Goal: Complete application form

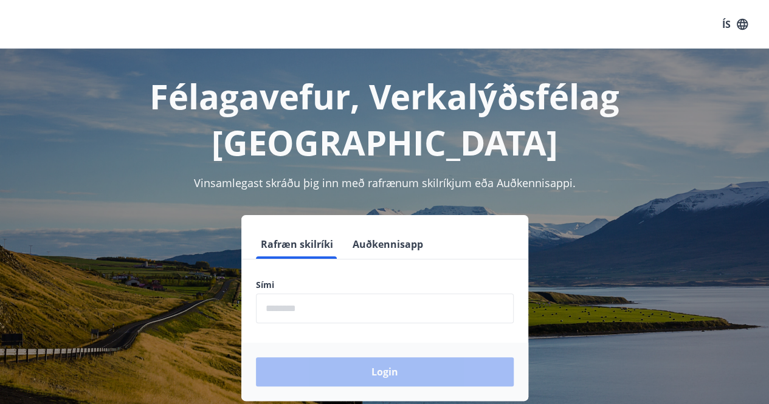
click at [288, 294] on input "phone" at bounding box center [385, 309] width 258 height 30
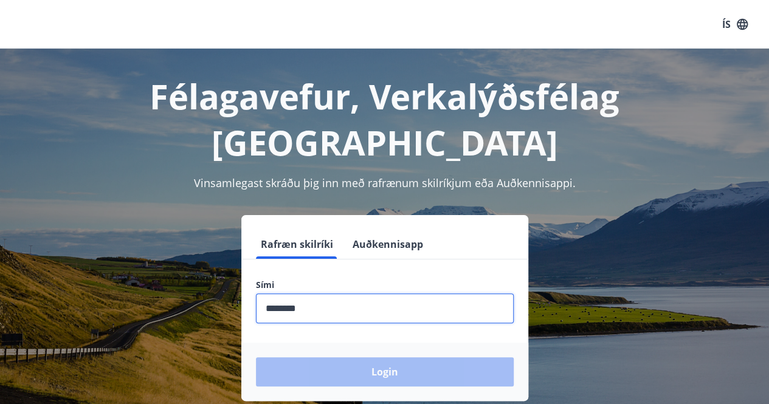
click at [387, 343] on div "Login" at bounding box center [384, 372] width 287 height 58
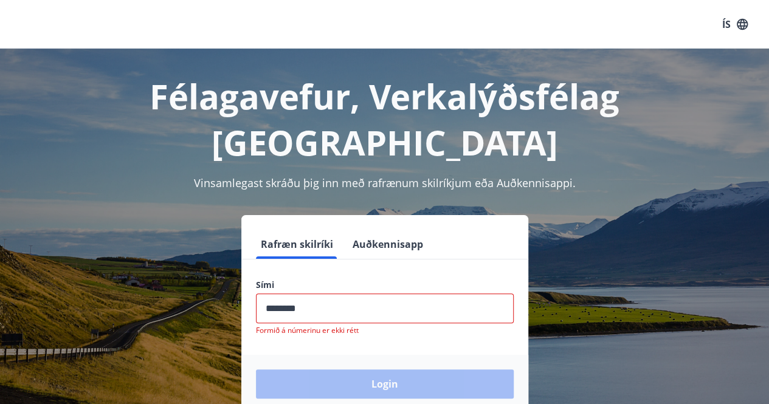
click at [344, 294] on input "phone" at bounding box center [385, 309] width 258 height 30
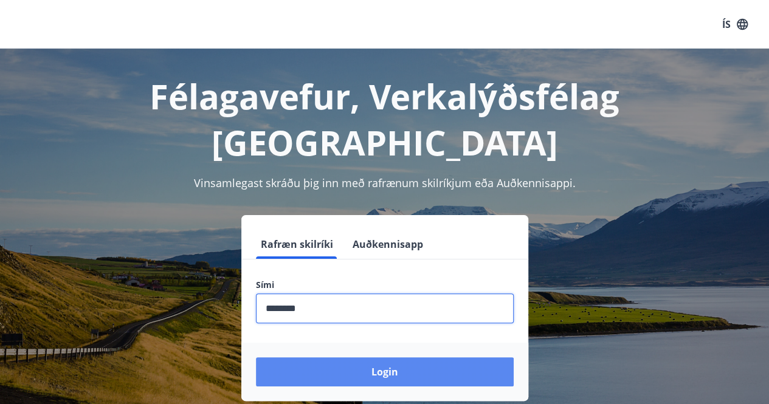
type input "********"
click at [389, 358] on button "Login" at bounding box center [385, 372] width 258 height 29
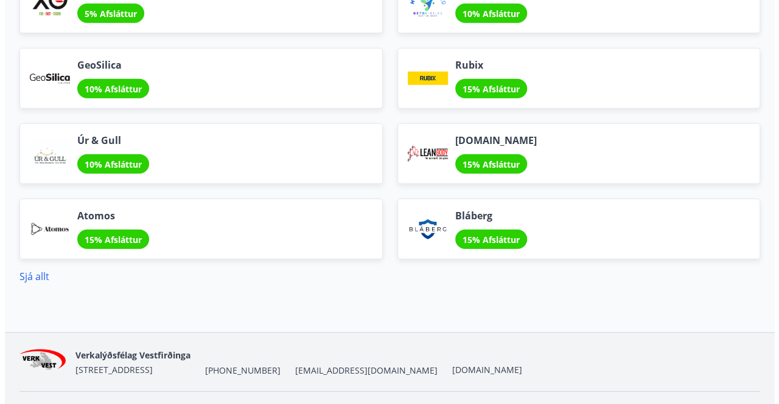
scroll to position [1622, 0]
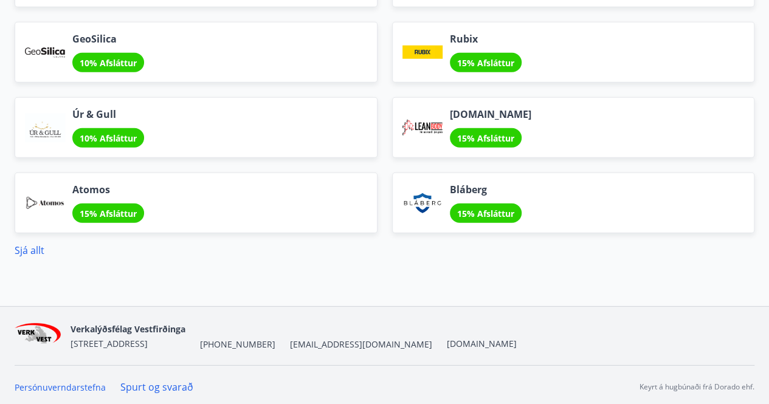
click at [16, 229] on div "Atomos 15% Afsláttur" at bounding box center [196, 203] width 363 height 61
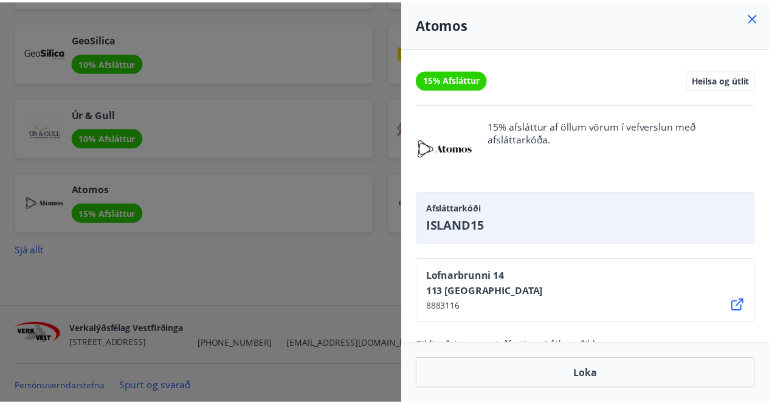
scroll to position [0, 0]
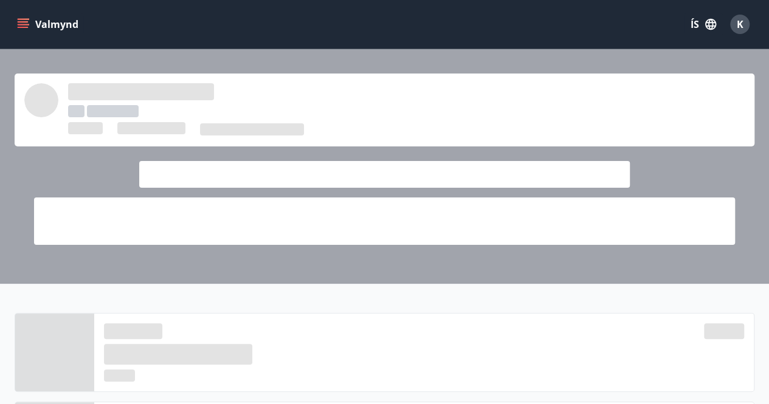
click at [54, 123] on div at bounding box center [384, 129] width 721 height 15
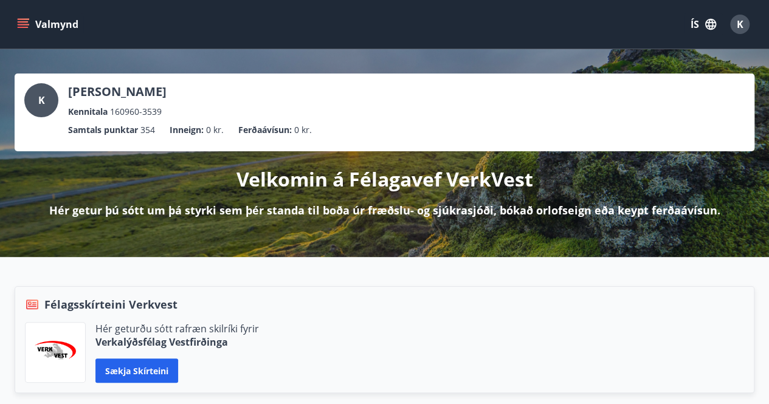
click at [21, 19] on icon "menu" at bounding box center [24, 19] width 13 height 1
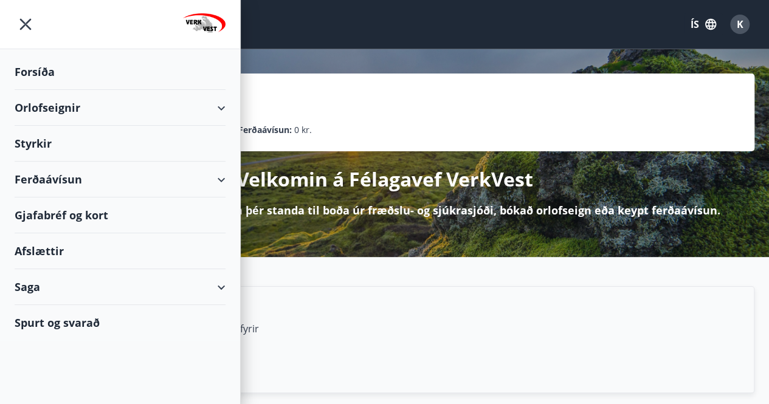
click at [224, 293] on div "Saga" at bounding box center [120, 287] width 211 height 36
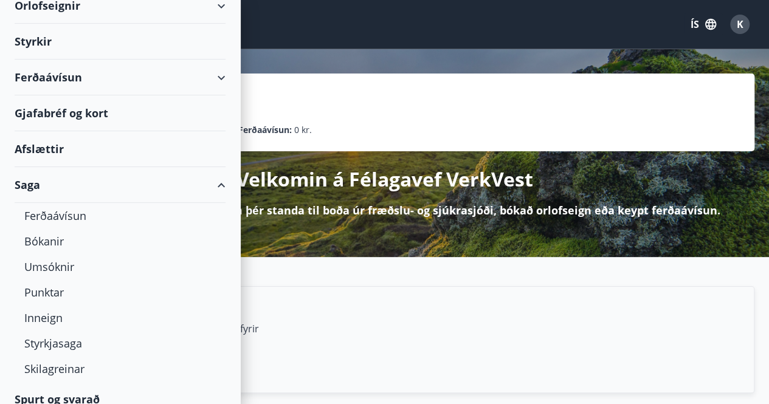
scroll to position [113, 0]
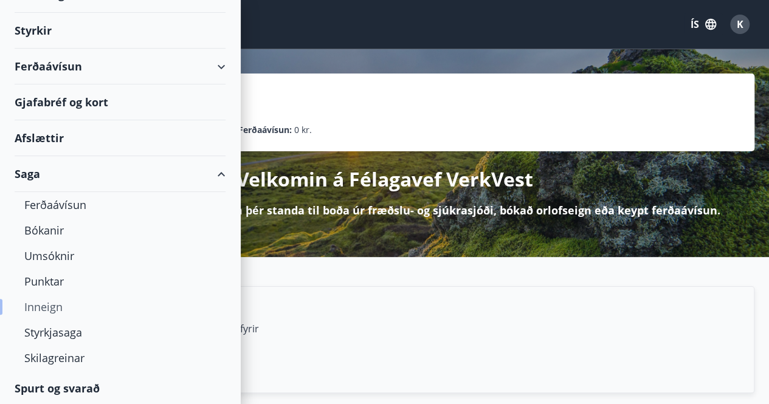
click at [44, 310] on div "Inneign" at bounding box center [120, 307] width 192 height 26
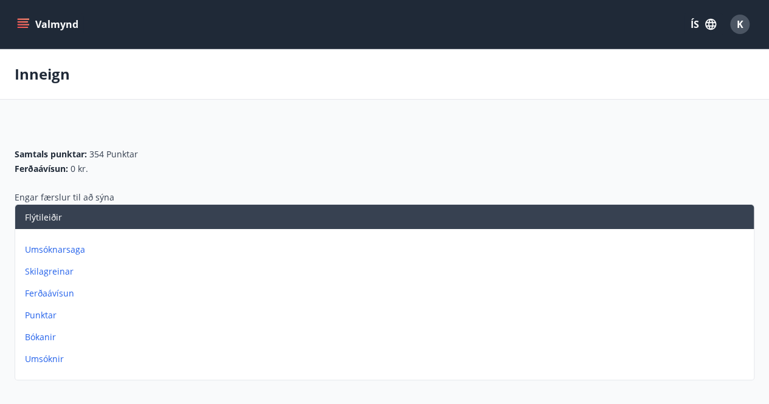
click at [45, 362] on p "Umsóknir" at bounding box center [387, 359] width 724 height 12
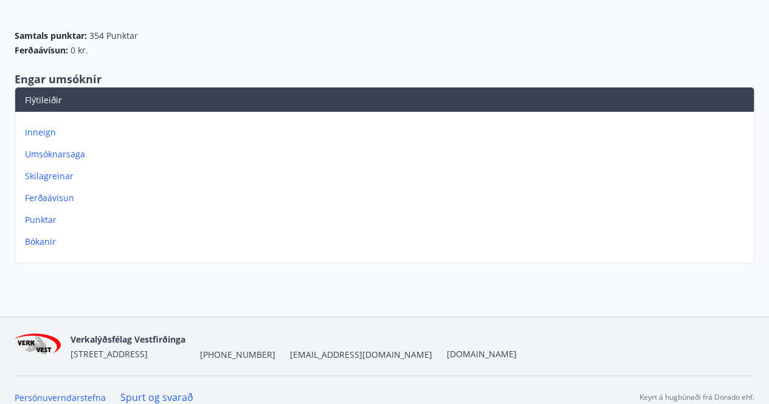
scroll to position [131, 0]
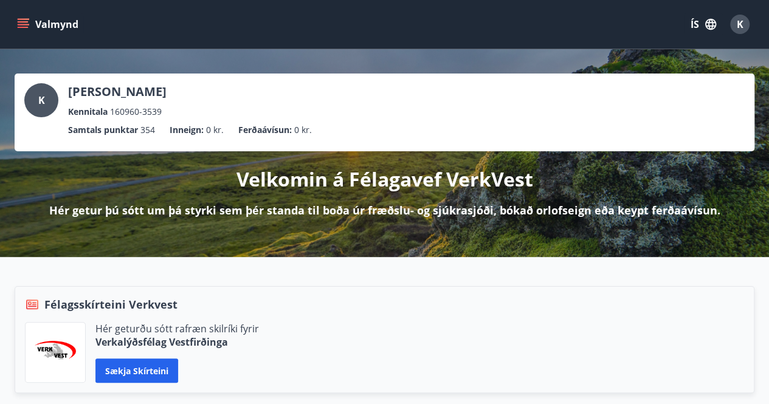
click at [23, 27] on icon "menu" at bounding box center [23, 27] width 11 height 1
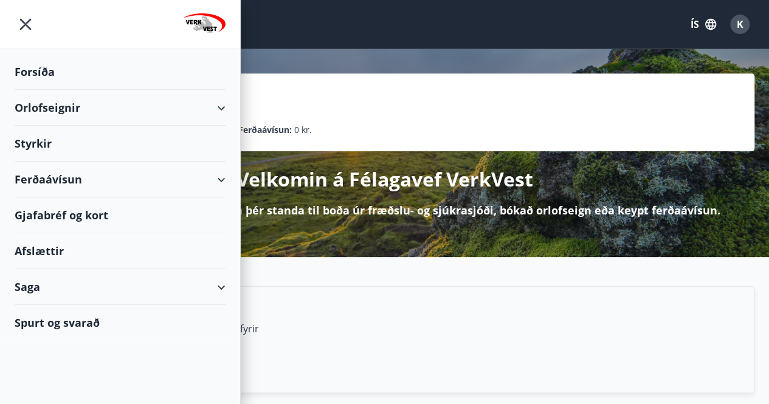
click at [35, 90] on div "Styrkir" at bounding box center [120, 72] width 211 height 36
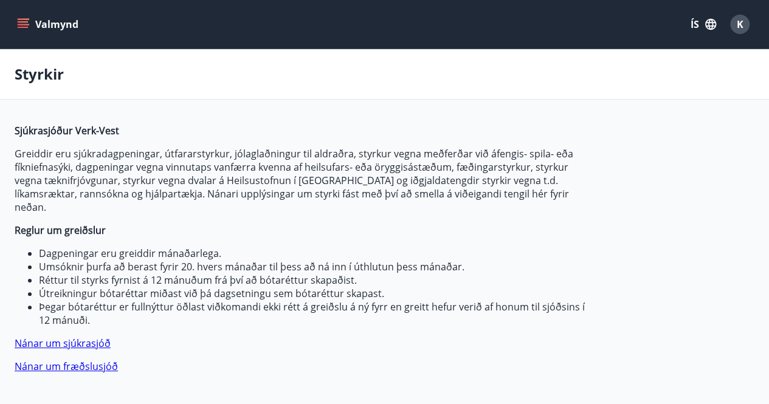
type input "***"
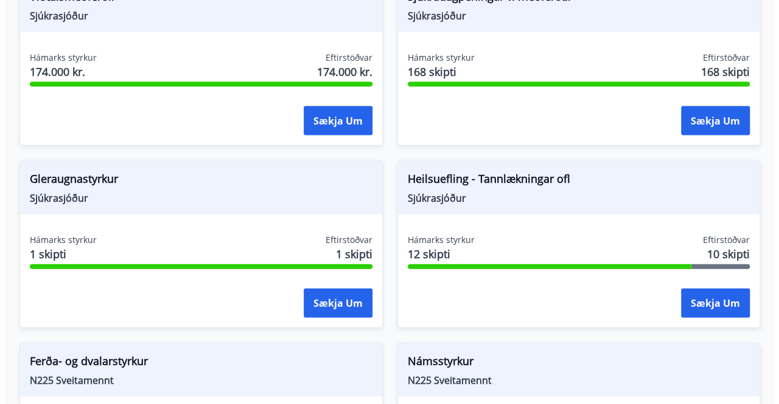
scroll to position [1266, 0]
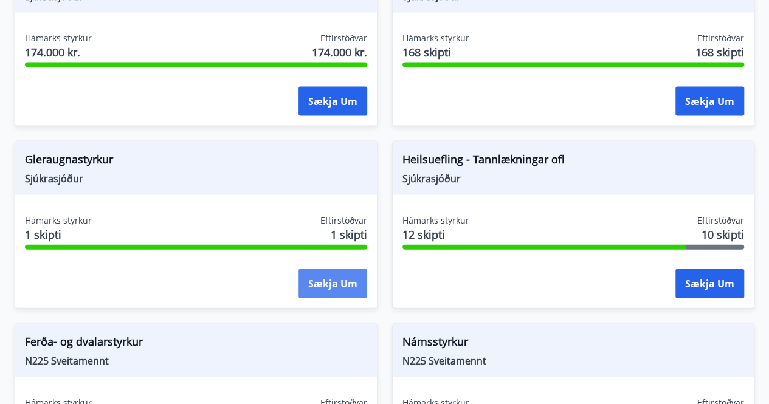
click at [330, 269] on button "Sækja um" at bounding box center [333, 283] width 69 height 29
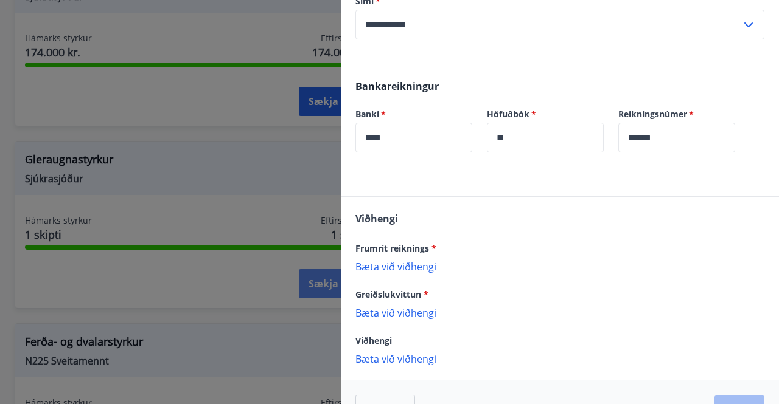
scroll to position [420, 0]
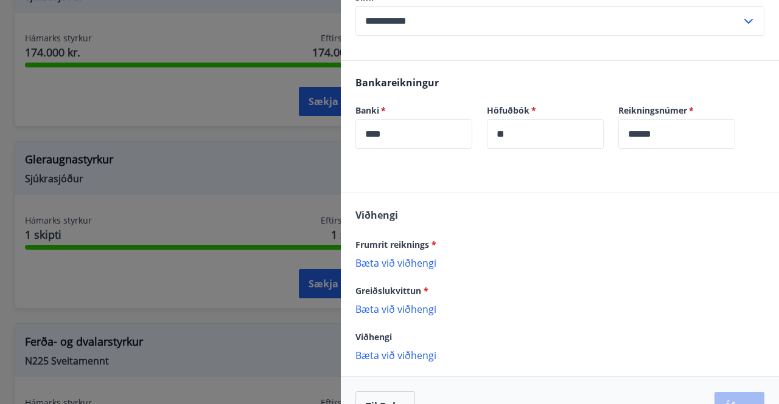
click at [412, 267] on p "Bæta við viðhengi" at bounding box center [559, 263] width 409 height 12
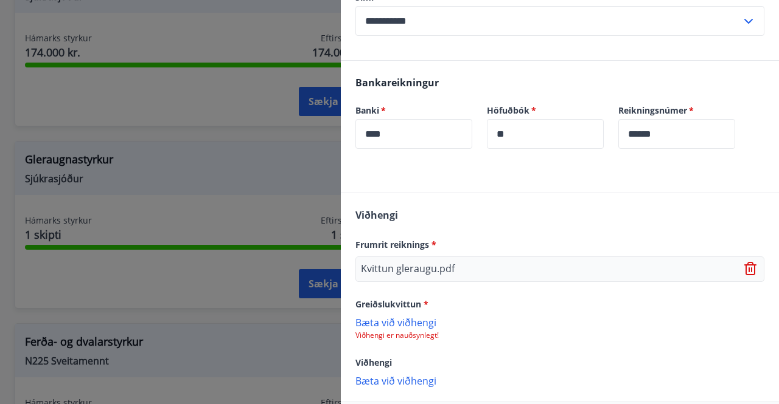
click at [416, 335] on p "Viðhengi er nauðsynlegt!" at bounding box center [559, 336] width 409 height 10
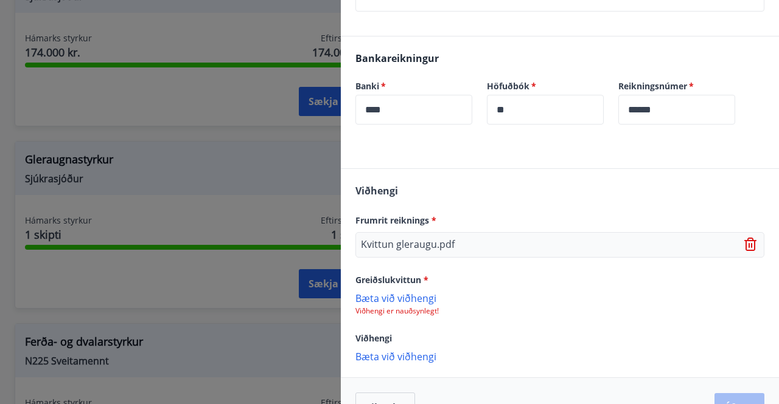
scroll to position [476, 0]
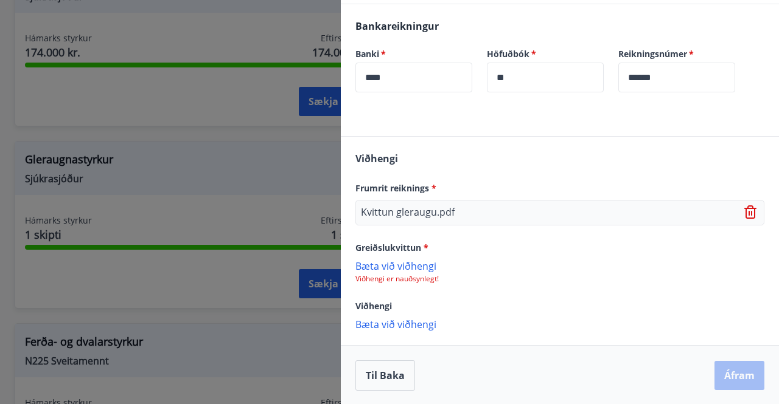
drag, startPoint x: 599, startPoint y: 258, endPoint x: 403, endPoint y: 278, distance: 196.8
drag, startPoint x: 403, startPoint y: 278, endPoint x: 496, endPoint y: 313, distance: 99.3
click at [496, 313] on div "[PERSON_NAME] reiknings * Kvittun gleraugu.pdf Greiðslukvittun * [PERSON_NAME] …" at bounding box center [560, 241] width 438 height 208
click at [751, 213] on icon at bounding box center [751, 213] width 1 height 5
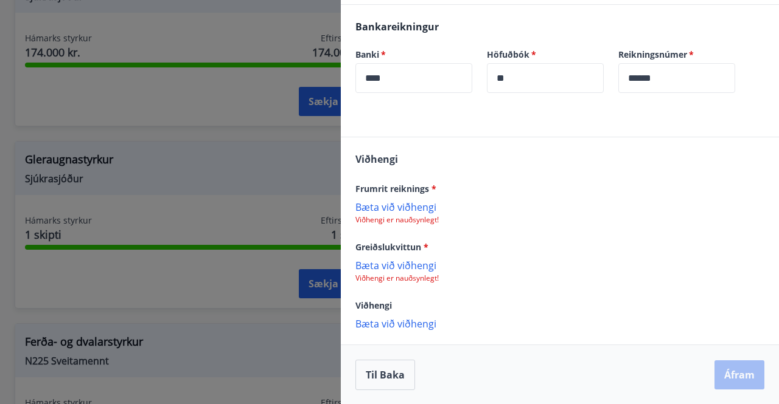
click at [417, 201] on p "Bæta við viðhengi" at bounding box center [559, 207] width 409 height 12
click at [512, 218] on div "Kvittun gleraugu.pdf" at bounding box center [559, 213] width 409 height 26
click at [410, 267] on p "Bæta við viðhengi" at bounding box center [559, 266] width 409 height 12
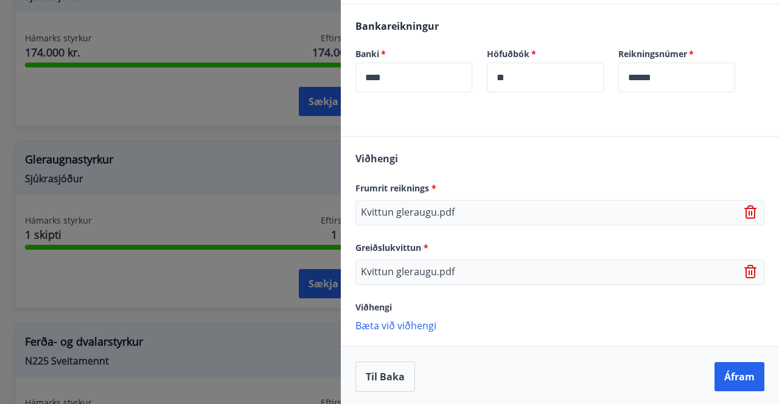
scroll to position [477, 0]
click at [416, 328] on p "Bæta við viðhengi" at bounding box center [559, 325] width 409 height 12
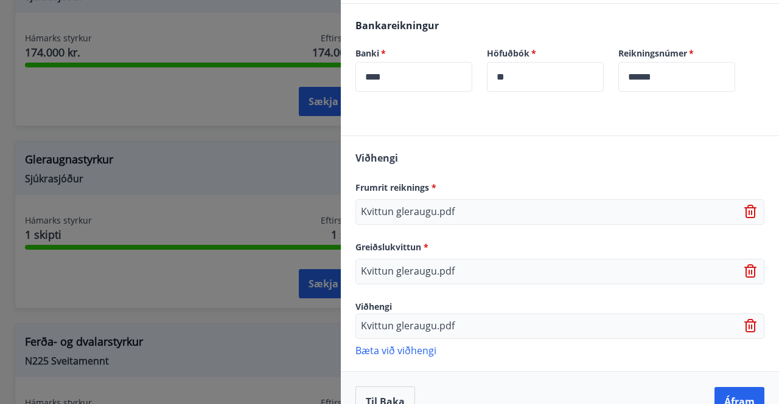
scroll to position [482, 0]
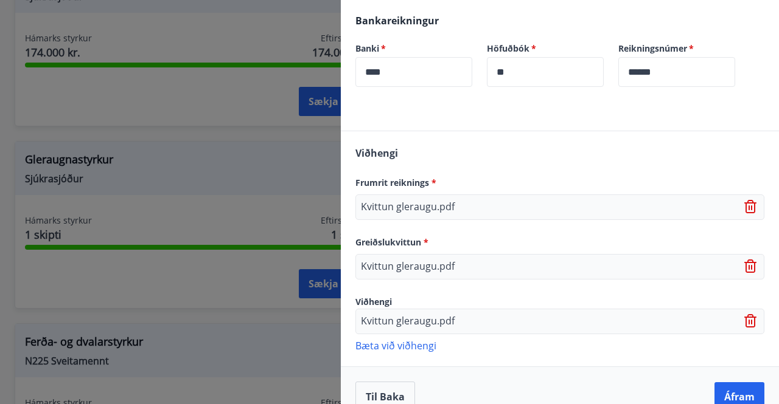
click at [588, 173] on div "[PERSON_NAME] reiknings * Kvittun gleraugu.pdf Greiðslukvittun * Kvittun glerau…" at bounding box center [560, 248] width 438 height 235
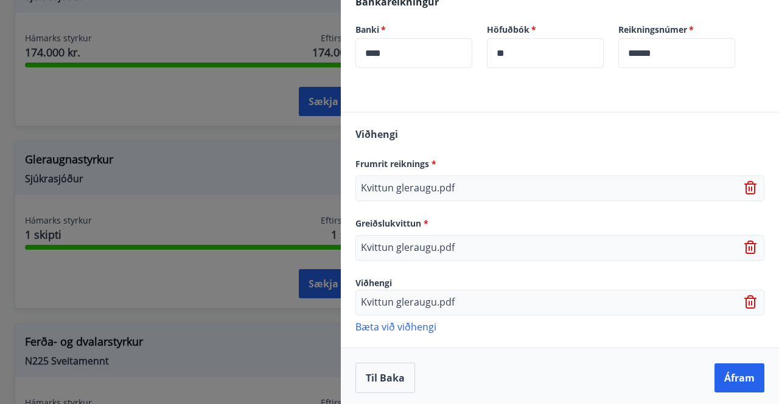
scroll to position [502, 0]
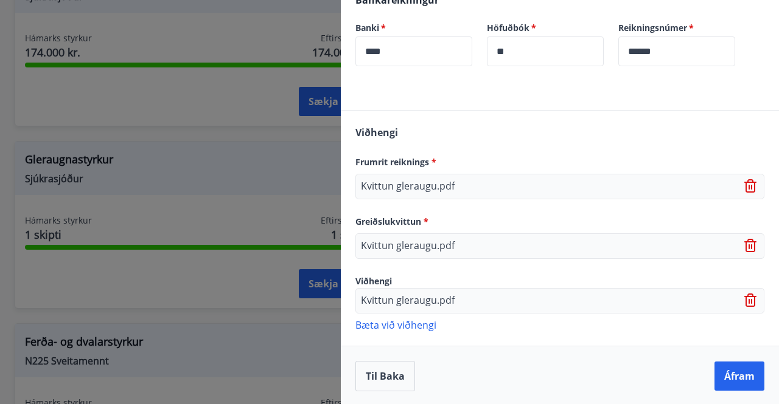
click at [401, 300] on p "Kvittun gleraugu.pdf" at bounding box center [408, 301] width 94 height 15
click at [728, 381] on button "Áfram" at bounding box center [739, 376] width 50 height 29
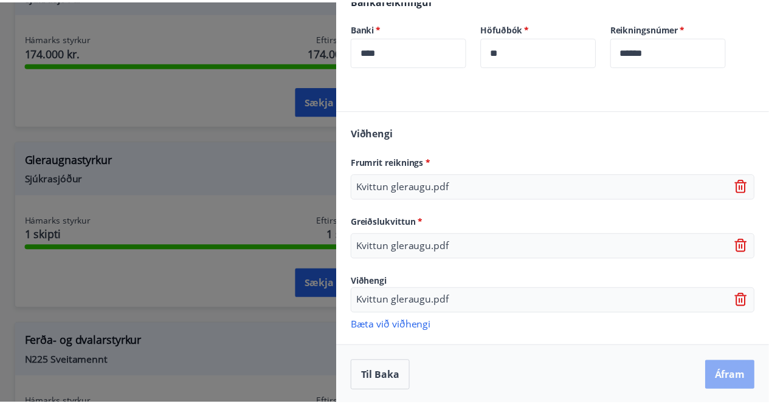
scroll to position [0, 0]
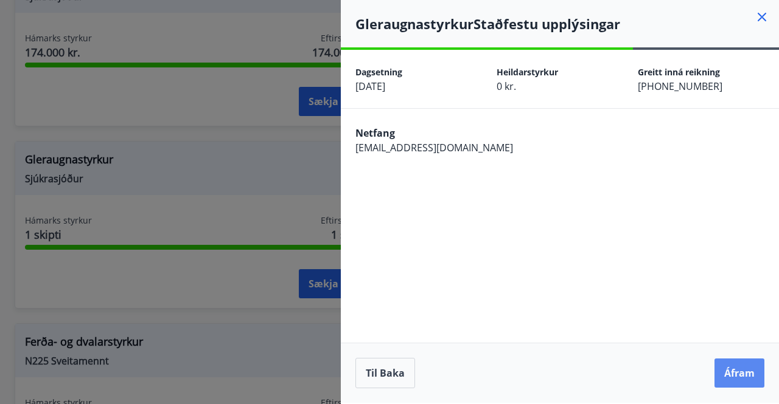
click at [753, 384] on button "Áfram" at bounding box center [739, 373] width 50 height 29
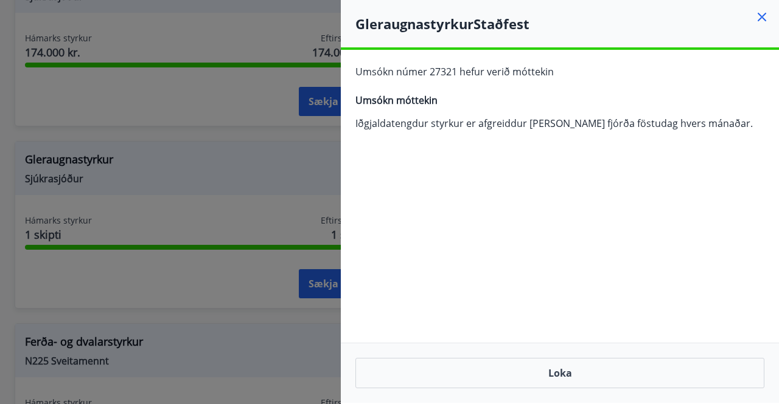
click at [762, 17] on icon at bounding box center [762, 17] width 2 height 2
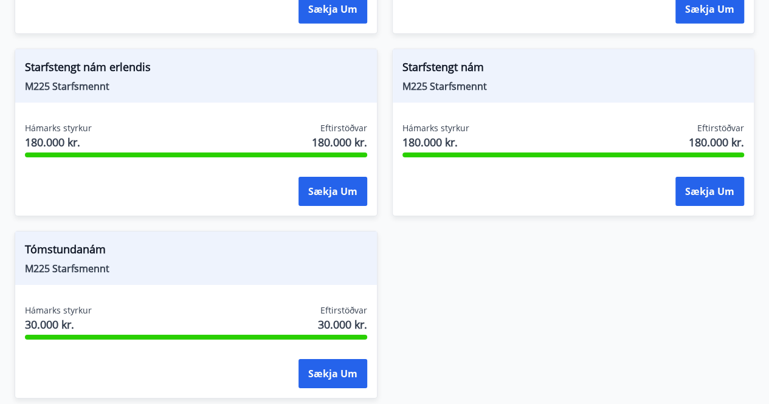
scroll to position [1909, 0]
